Goal: Check status: Check status

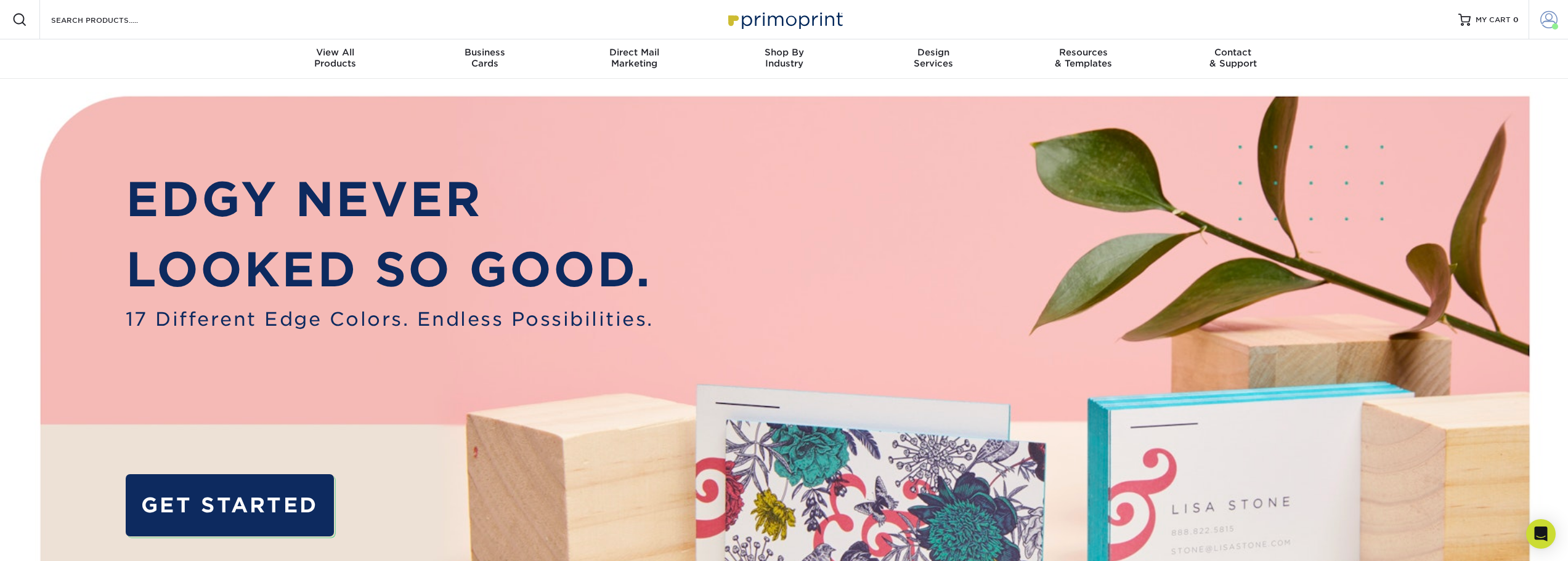
click at [1543, 19] on span at bounding box center [1549, 19] width 17 height 17
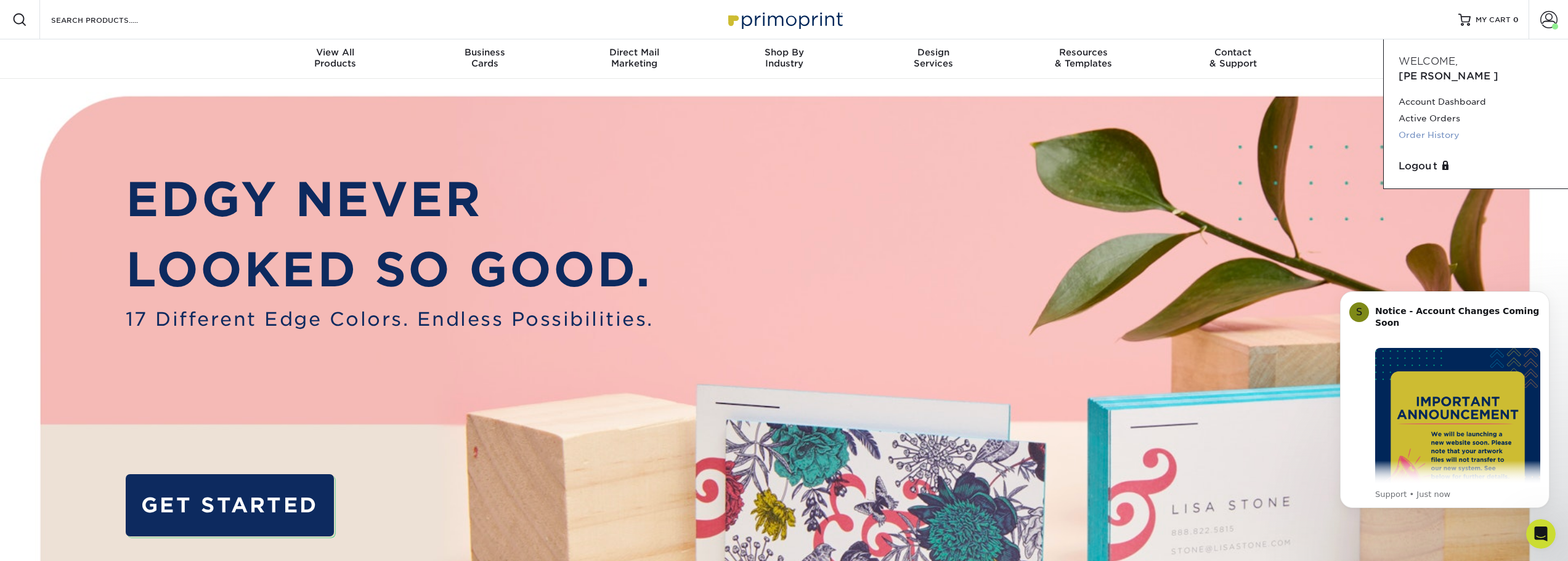
click at [1443, 127] on link "Order History" at bounding box center [1475, 135] width 154 height 17
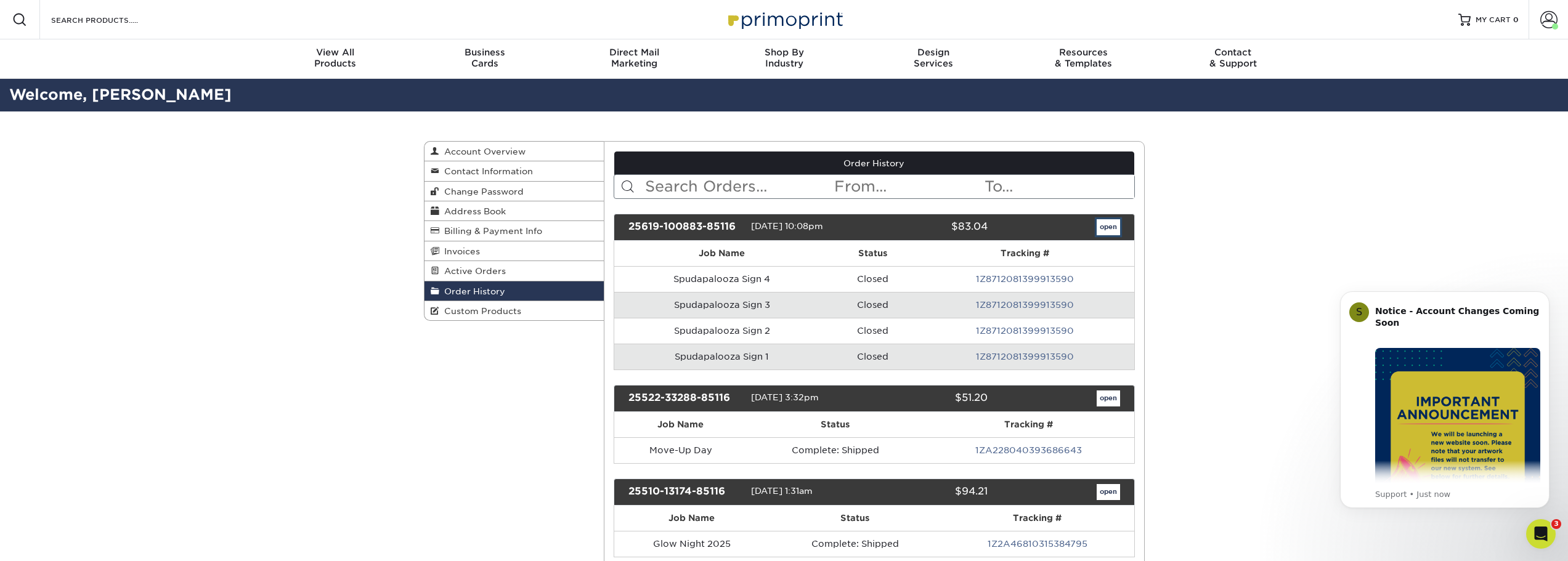
click at [1109, 230] on link "open" at bounding box center [1109, 227] width 24 height 16
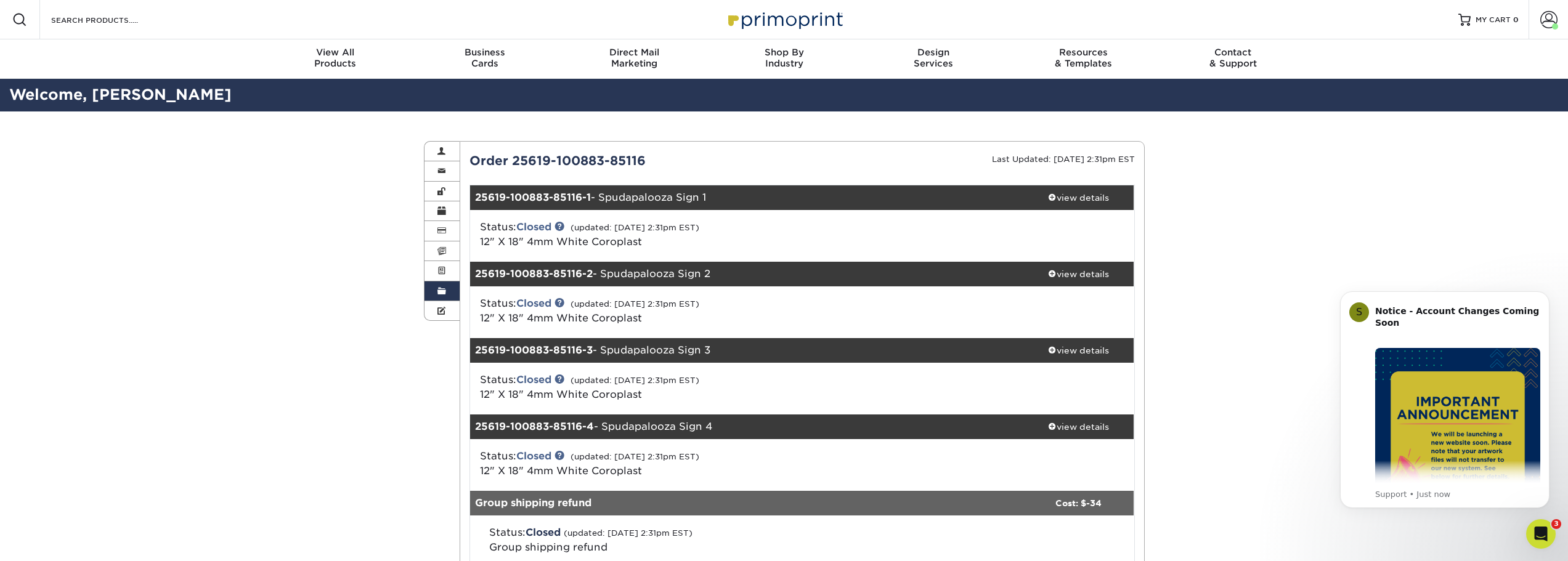
scroll to position [226, 0]
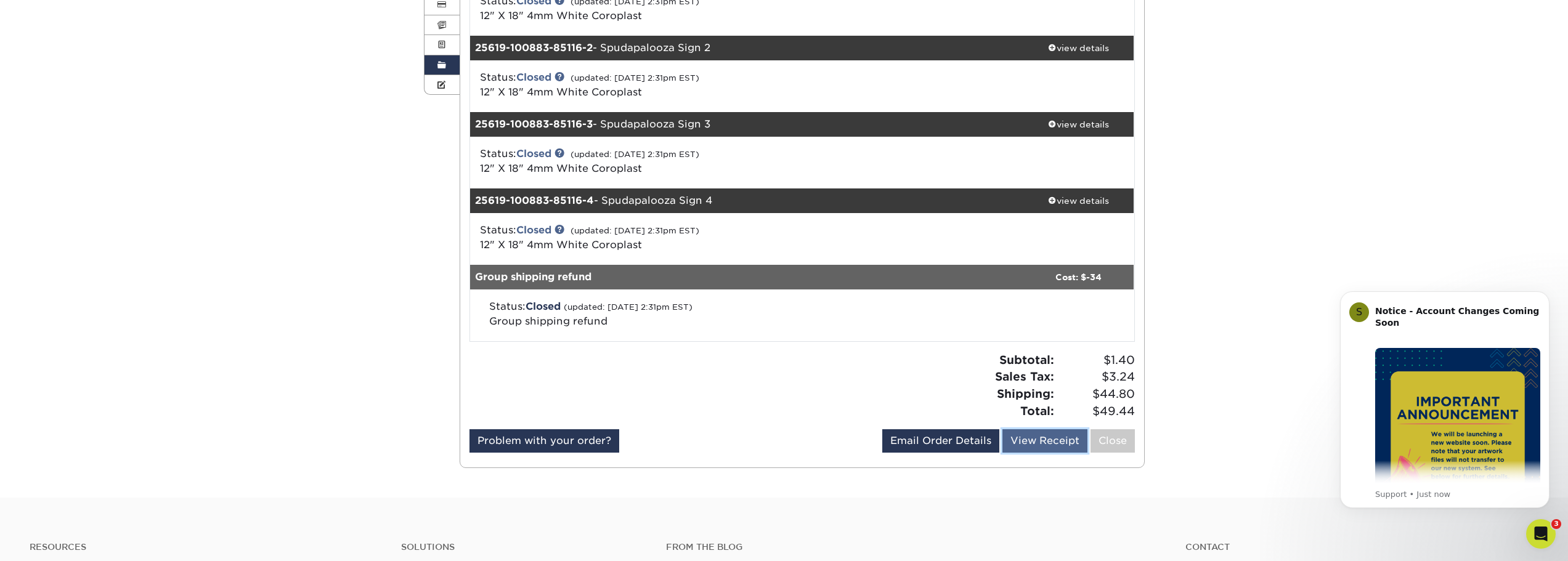
click at [1031, 439] on link "View Receipt" at bounding box center [1045, 442] width 85 height 24
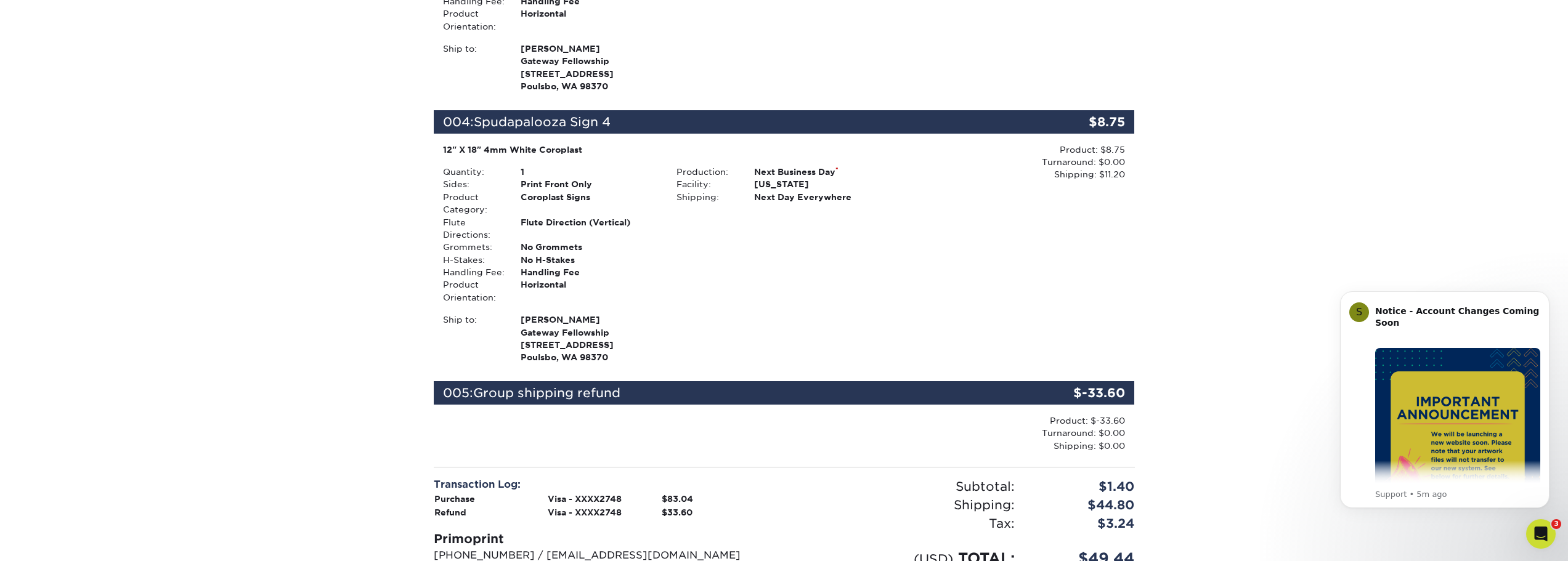
scroll to position [1129, 0]
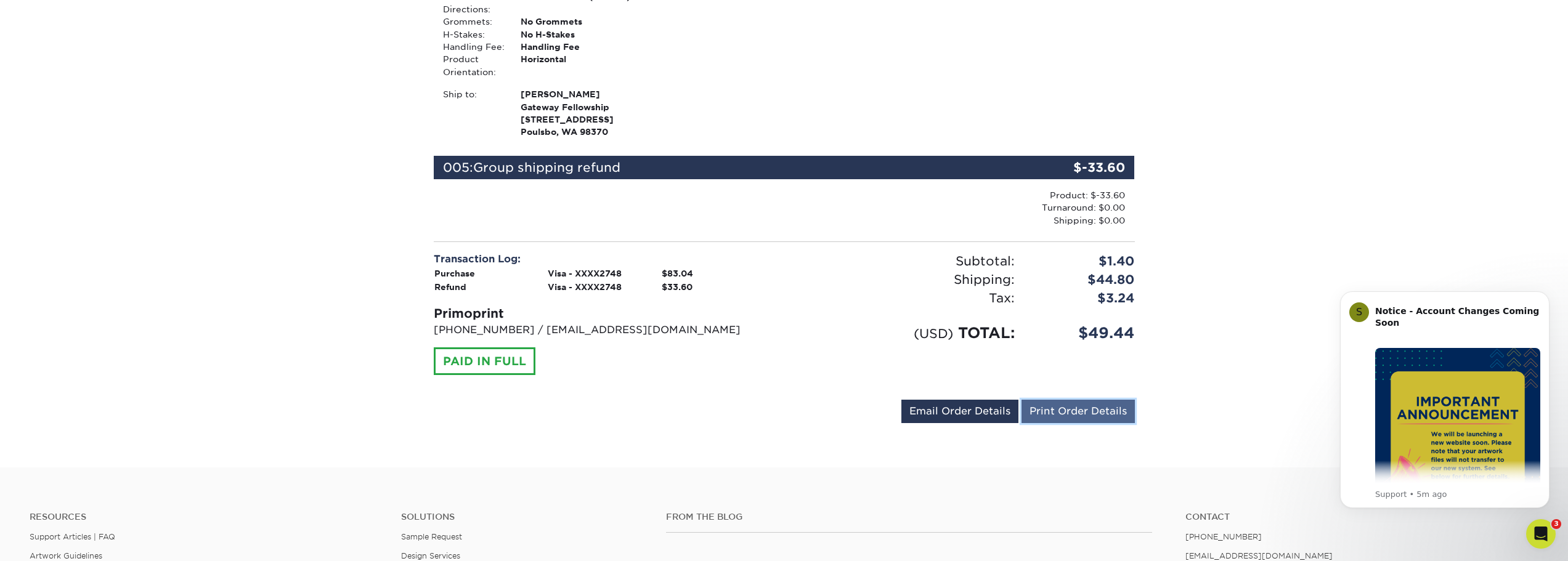
click at [1058, 405] on link "Print Order Details" at bounding box center [1078, 412] width 113 height 24
